Goal: Find specific page/section: Find specific page/section

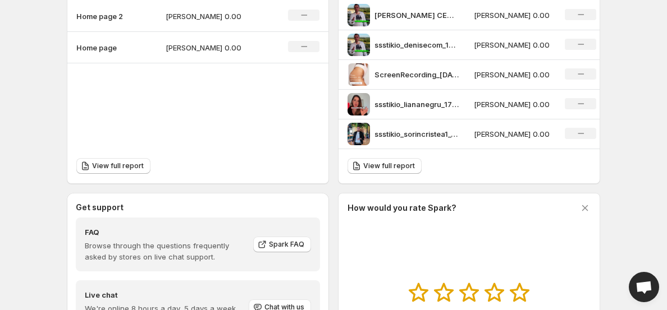
scroll to position [483, 0]
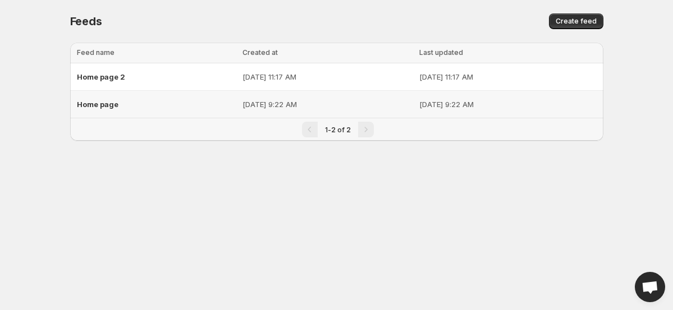
click at [155, 109] on div "Home page" at bounding box center [156, 104] width 159 height 20
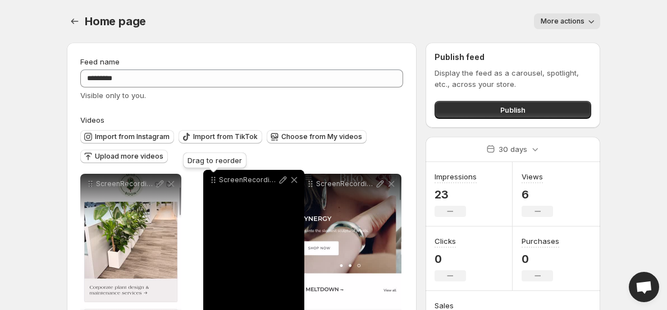
drag, startPoint x: 310, startPoint y: 186, endPoint x: 213, endPoint y: 182, distance: 97.8
click at [213, 182] on icon at bounding box center [213, 180] width 11 height 11
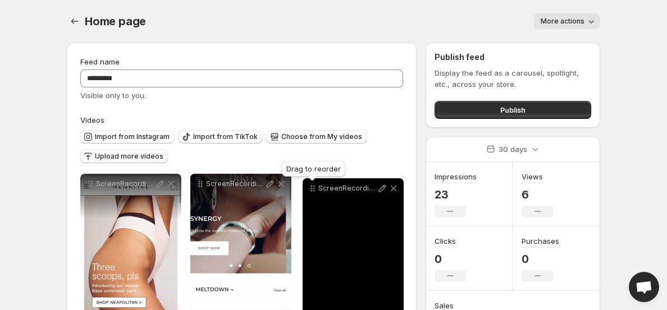
drag, startPoint x: 89, startPoint y: 186, endPoint x: 311, endPoint y: 190, distance: 222.3
